Goal: Information Seeking & Learning: Learn about a topic

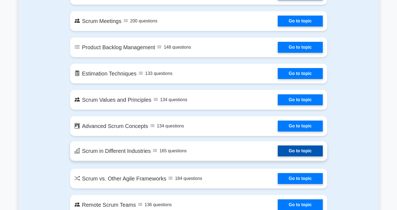
click at [295, 145] on link "Go to topic" at bounding box center [300, 150] width 45 height 11
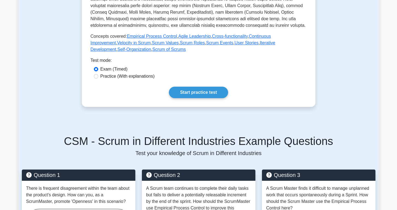
scroll to position [256, 0]
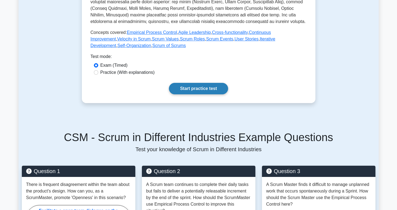
click at [200, 89] on link "Start practice test" at bounding box center [198, 88] width 59 height 11
